Goal: Navigation & Orientation: Find specific page/section

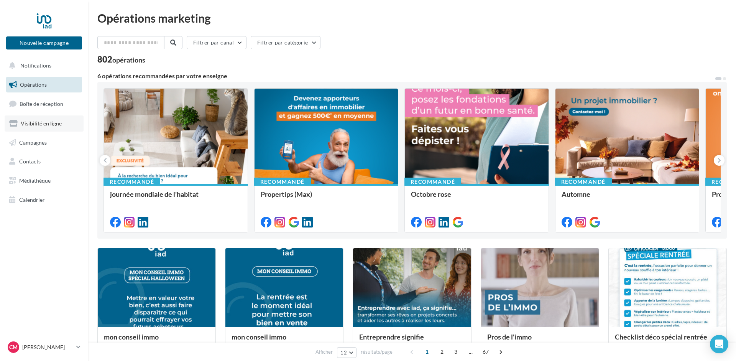
click at [35, 123] on span "Visibilité en ligne" at bounding box center [41, 123] width 41 height 7
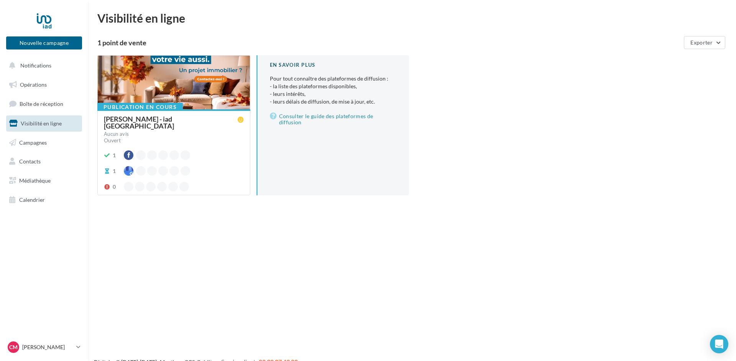
click at [124, 117] on div "[PERSON_NAME] - iad [GEOGRAPHIC_DATA]" at bounding box center [171, 122] width 134 height 14
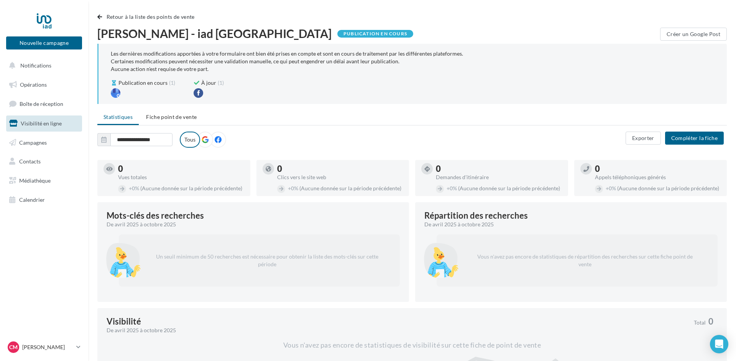
drag, startPoint x: 69, startPoint y: 304, endPoint x: 99, endPoint y: 170, distance: 138.2
click at [42, 17] on div at bounding box center [43, 20] width 61 height 19
